Goal: Task Accomplishment & Management: Manage account settings

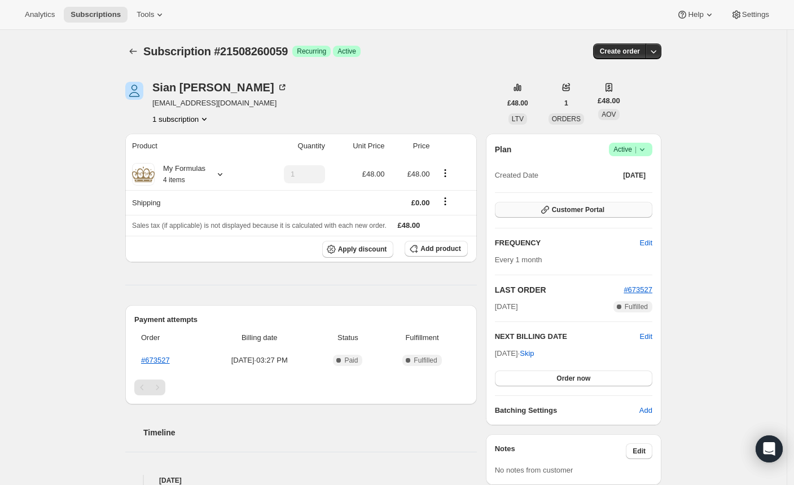
click at [543, 212] on icon "button" at bounding box center [544, 209] width 11 height 11
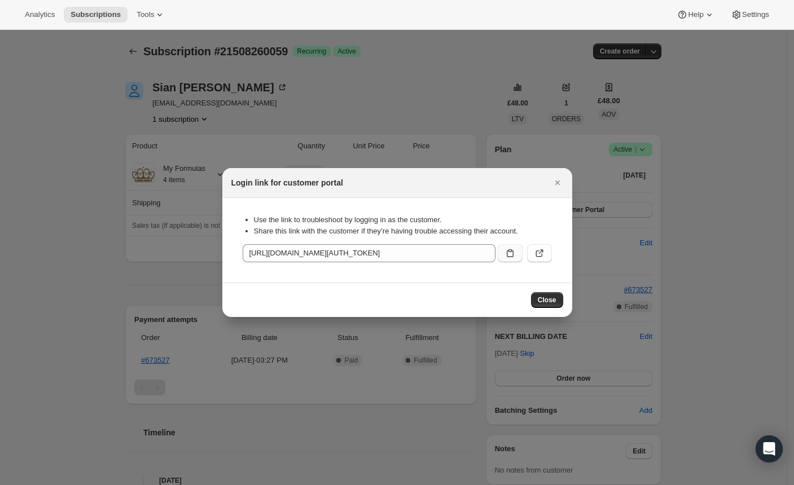
click at [510, 257] on icon ":rbt:" at bounding box center [509, 253] width 11 height 11
click at [558, 184] on icon "Close" at bounding box center [557, 183] width 5 height 5
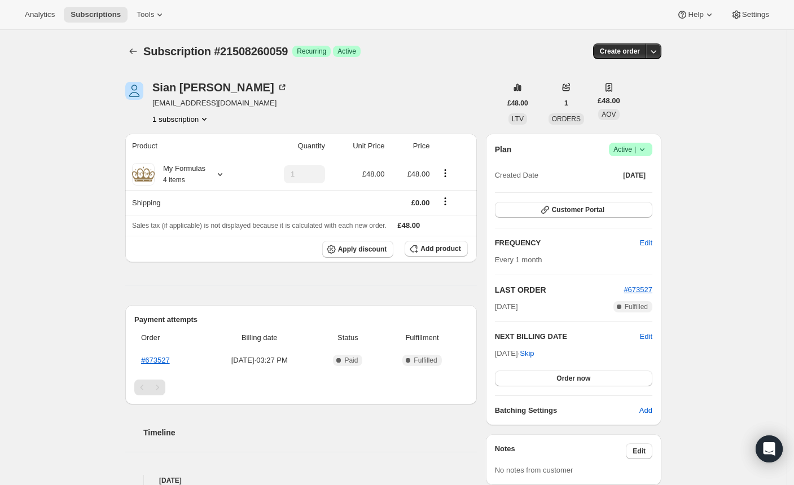
click at [196, 105] on span "[EMAIL_ADDRESS][DOMAIN_NAME]" at bounding box center [219, 103] width 135 height 11
copy span "[EMAIL_ADDRESS][DOMAIN_NAME]"
